Goal: Task Accomplishment & Management: Use online tool/utility

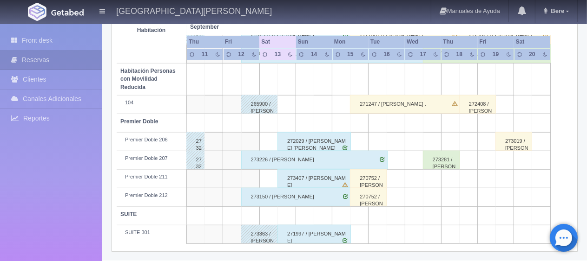
scroll to position [170, 0]
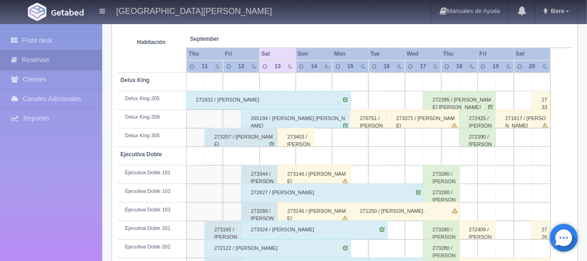
drag, startPoint x: 156, startPoint y: 114, endPoint x: 153, endPoint y: 122, distance: 8.8
click at [156, 114] on div "Delux King 208" at bounding box center [151, 117] width 62 height 7
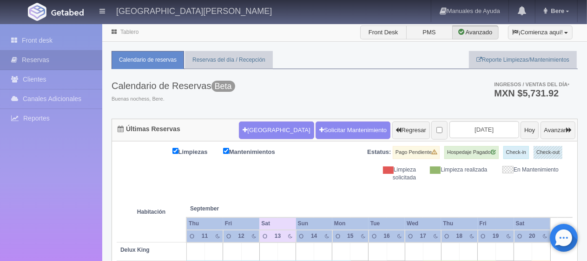
scroll to position [279, 0]
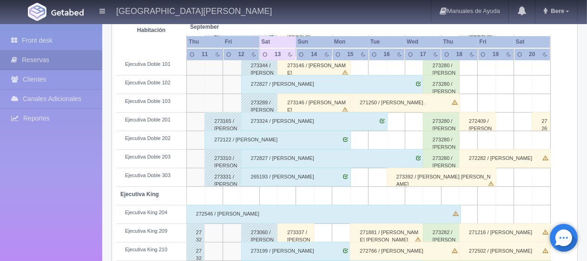
click at [177, 188] on td "Ejecutiva King" at bounding box center [152, 196] width 70 height 19
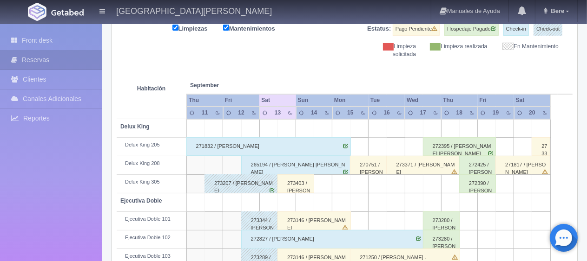
scroll to position [0, 0]
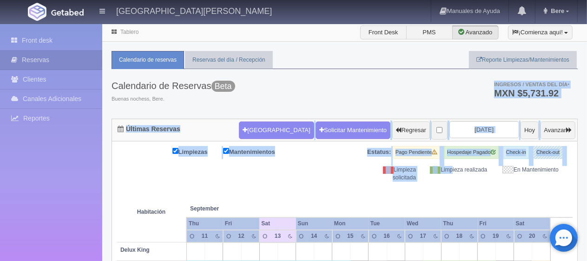
drag, startPoint x: 477, startPoint y: 99, endPoint x: 472, endPoint y: 174, distance: 74.9
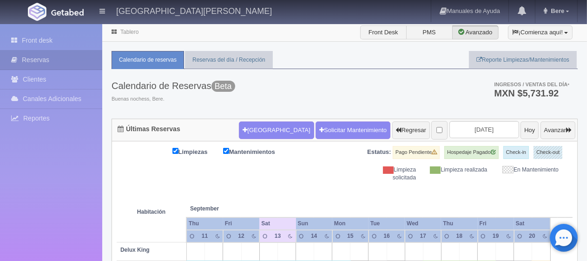
click at [499, 185] on th at bounding box center [504, 199] width 54 height 35
drag, startPoint x: 292, startPoint y: 172, endPoint x: 186, endPoint y: 153, distance: 108.0
click at [290, 173] on div "Limpiezas Mantenimientos Estatus: Pago Pendiente Hospedaje Pagado Check-in Chec…" at bounding box center [345, 164] width 456 height 36
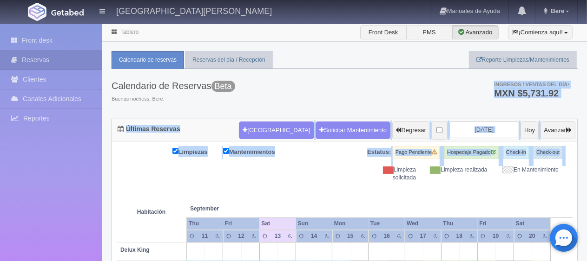
drag, startPoint x: 368, startPoint y: 86, endPoint x: 368, endPoint y: 225, distance: 138.9
click at [391, 168] on span at bounding box center [388, 170] width 11 height 7
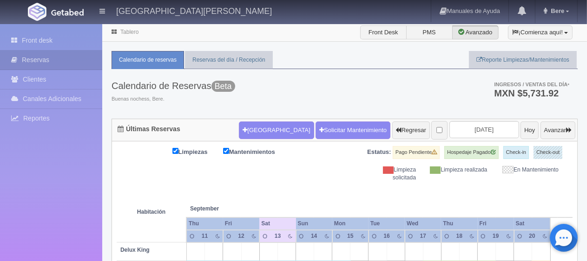
drag, startPoint x: 438, startPoint y: 186, endPoint x: 189, endPoint y: 187, distance: 248.9
click at [335, 174] on div "Limpiezas Mantenimientos Estatus: Pago Pendiente Hospedaje Pagado Check-in Chec…" at bounding box center [345, 164] width 456 height 36
click at [237, 166] on div "Limpiezas Mantenimientos Estatus: Pago Pendiente Hospedaje Pagado Check-in Chec…" at bounding box center [345, 164] width 456 height 36
click at [383, 172] on span at bounding box center [388, 170] width 11 height 7
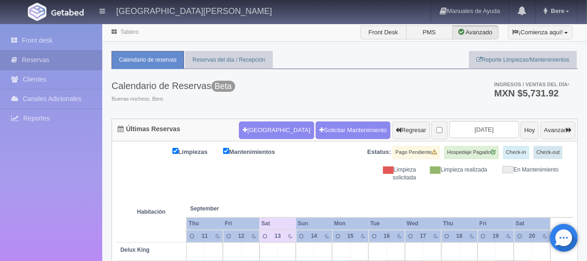
drag, startPoint x: 398, startPoint y: 178, endPoint x: 242, endPoint y: 174, distance: 156.1
click at [242, 174] on div "Limpiezas Mantenimientos Estatus: Pago Pendiente Hospedaje Pagado Check-in Chec…" at bounding box center [345, 164] width 456 height 36
click at [365, 190] on th at bounding box center [341, 199] width 54 height 35
click at [324, 190] on th at bounding box center [341, 199] width 54 height 35
click at [325, 190] on th at bounding box center [341, 199] width 54 height 35
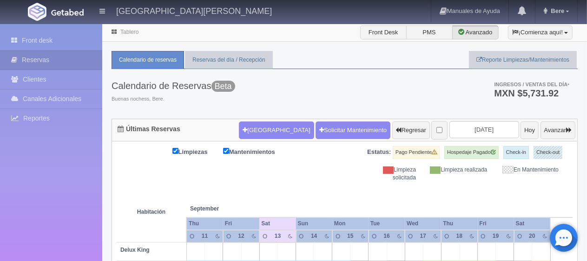
click at [325, 190] on th at bounding box center [341, 199] width 54 height 35
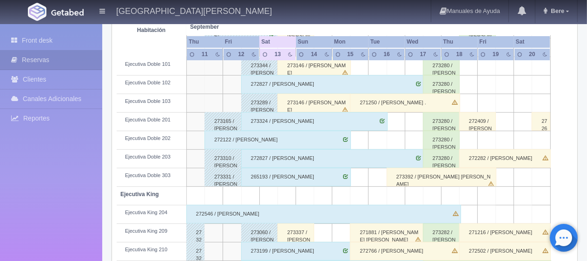
scroll to position [232, 0]
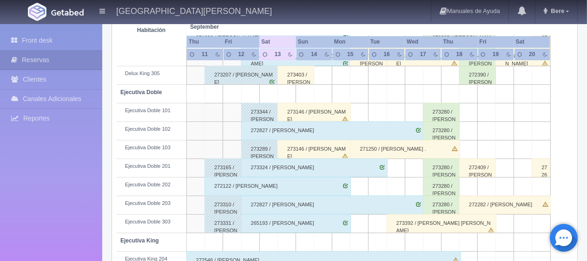
click at [308, 112] on div "273146 / [PERSON_NAME]" at bounding box center [313, 112] width 73 height 19
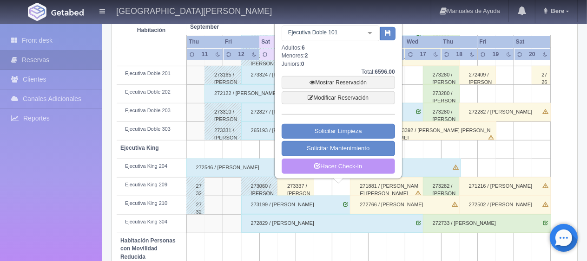
click at [363, 171] on link "Hacer Check-in" at bounding box center [337, 167] width 113 height 16
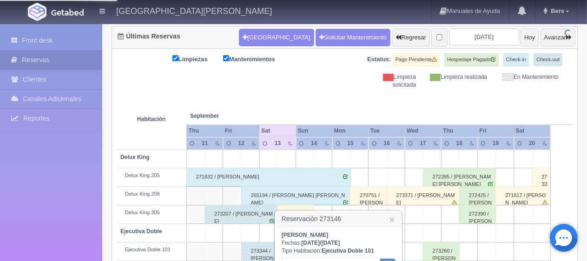
scroll to position [0, 0]
